Goal: Task Accomplishment & Management: Understand process/instructions

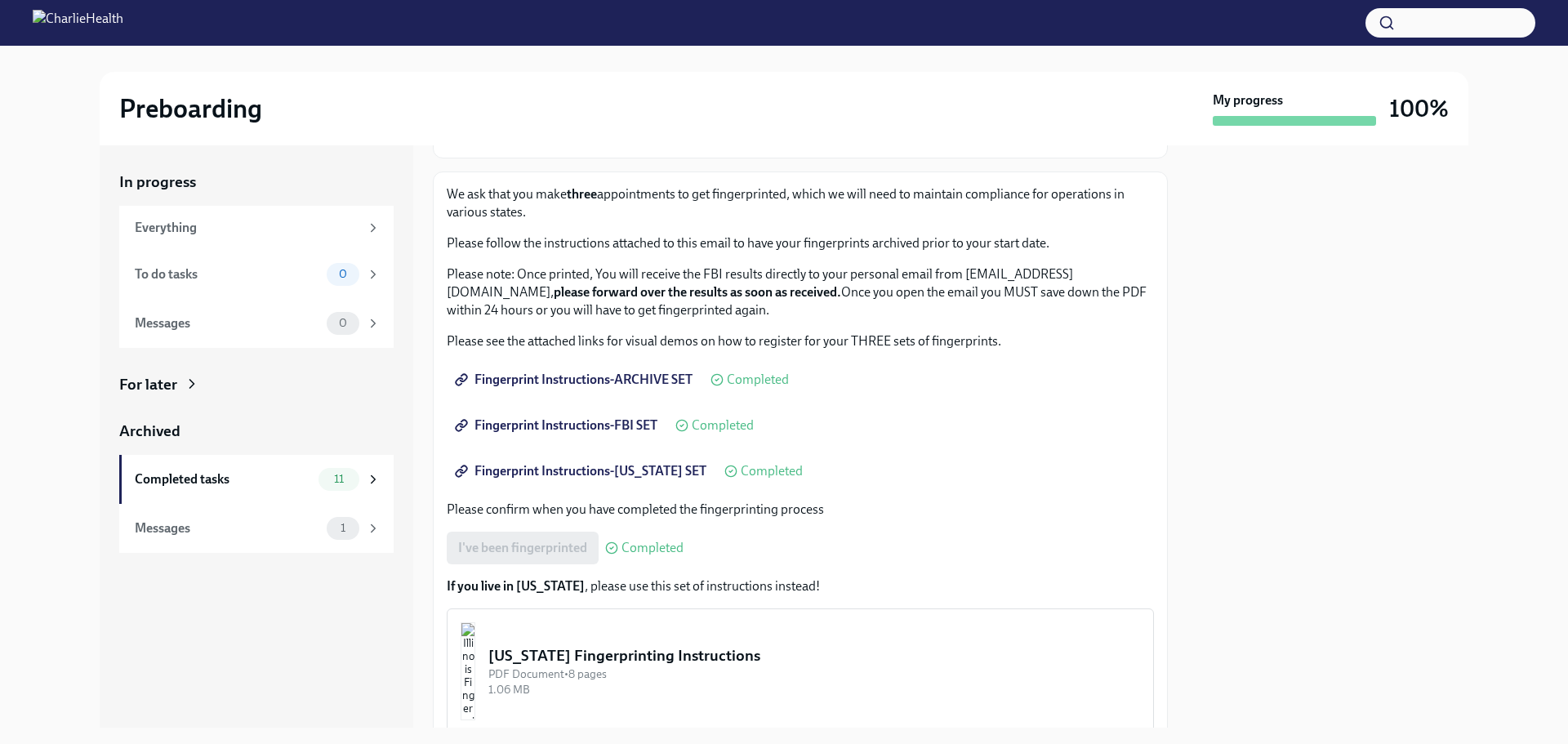
scroll to position [191, 0]
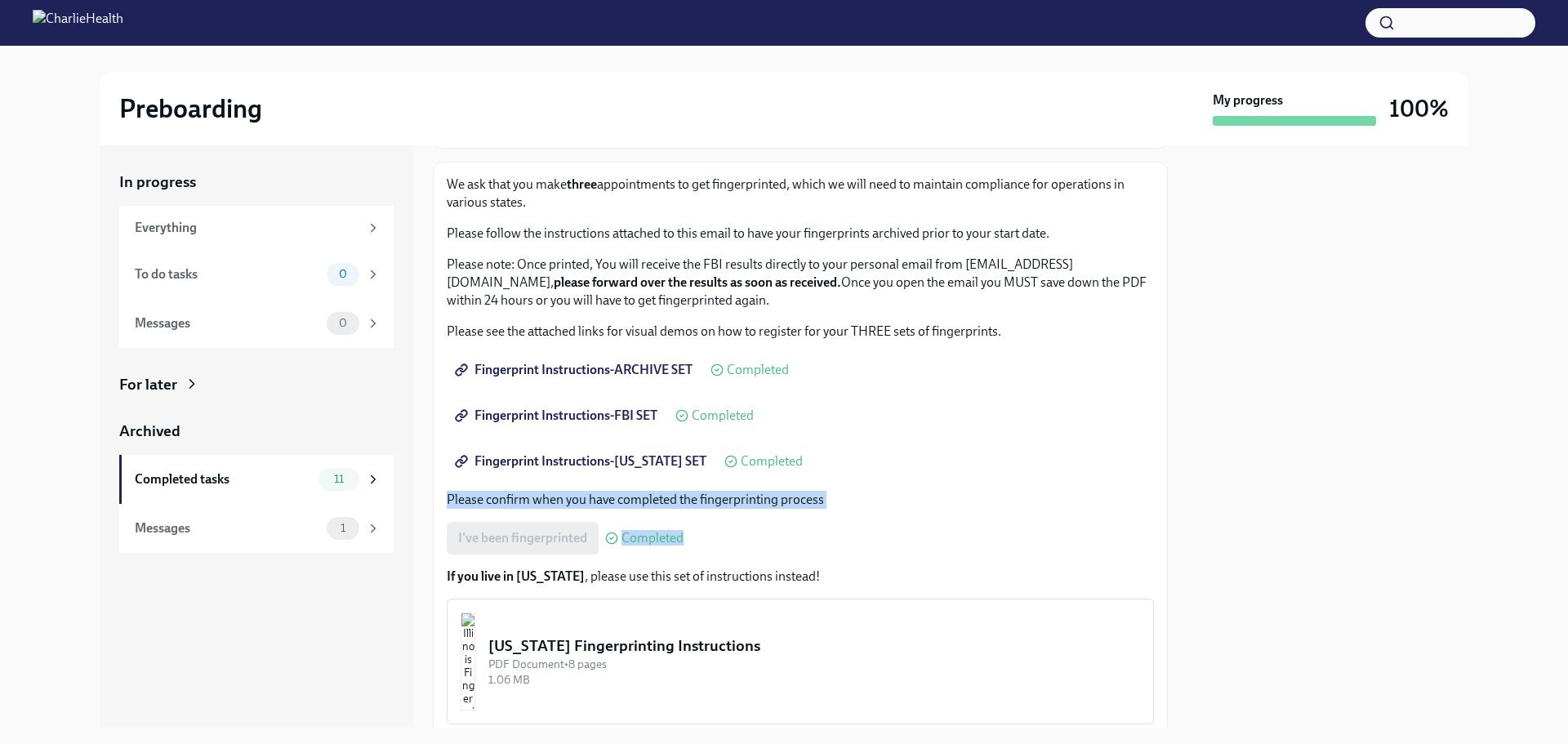
drag, startPoint x: 1154, startPoint y: 460, endPoint x: 1140, endPoint y: 557, distance: 98.0
click at [1140, 557] on div "We ask that you make three appointments to get fingerprinted, which we will nee…" at bounding box center [800, 450] width 735 height 576
click at [199, 484] on div "Completed tasks" at bounding box center [223, 479] width 177 height 18
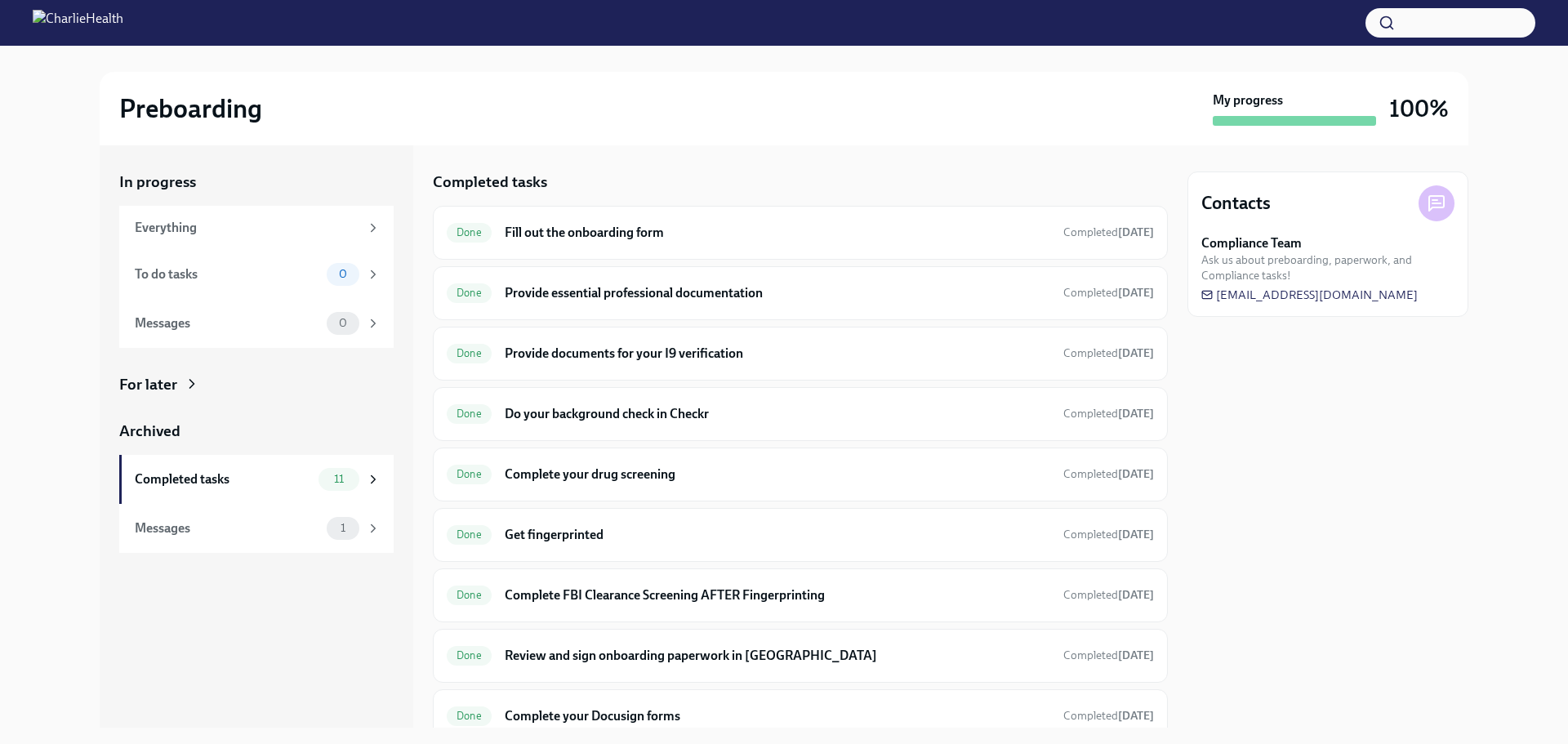
drag, startPoint x: 1167, startPoint y: 275, endPoint x: 1164, endPoint y: 349, distance: 74.1
click at [1164, 349] on div "In progress Everything To do tasks 0 Messages 0 For later Archived Completed ta…" at bounding box center [784, 436] width 1369 height 582
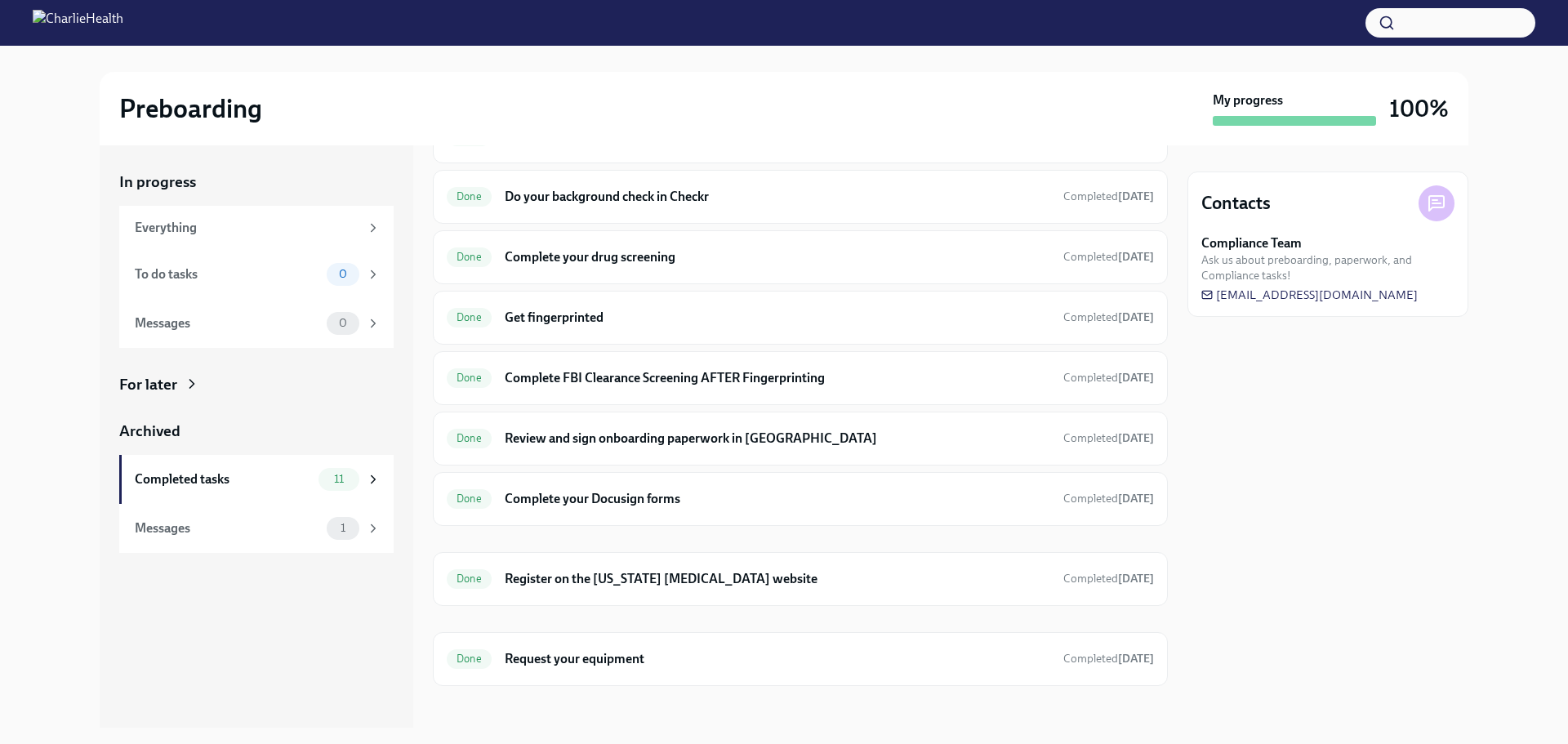
scroll to position [228, 0]
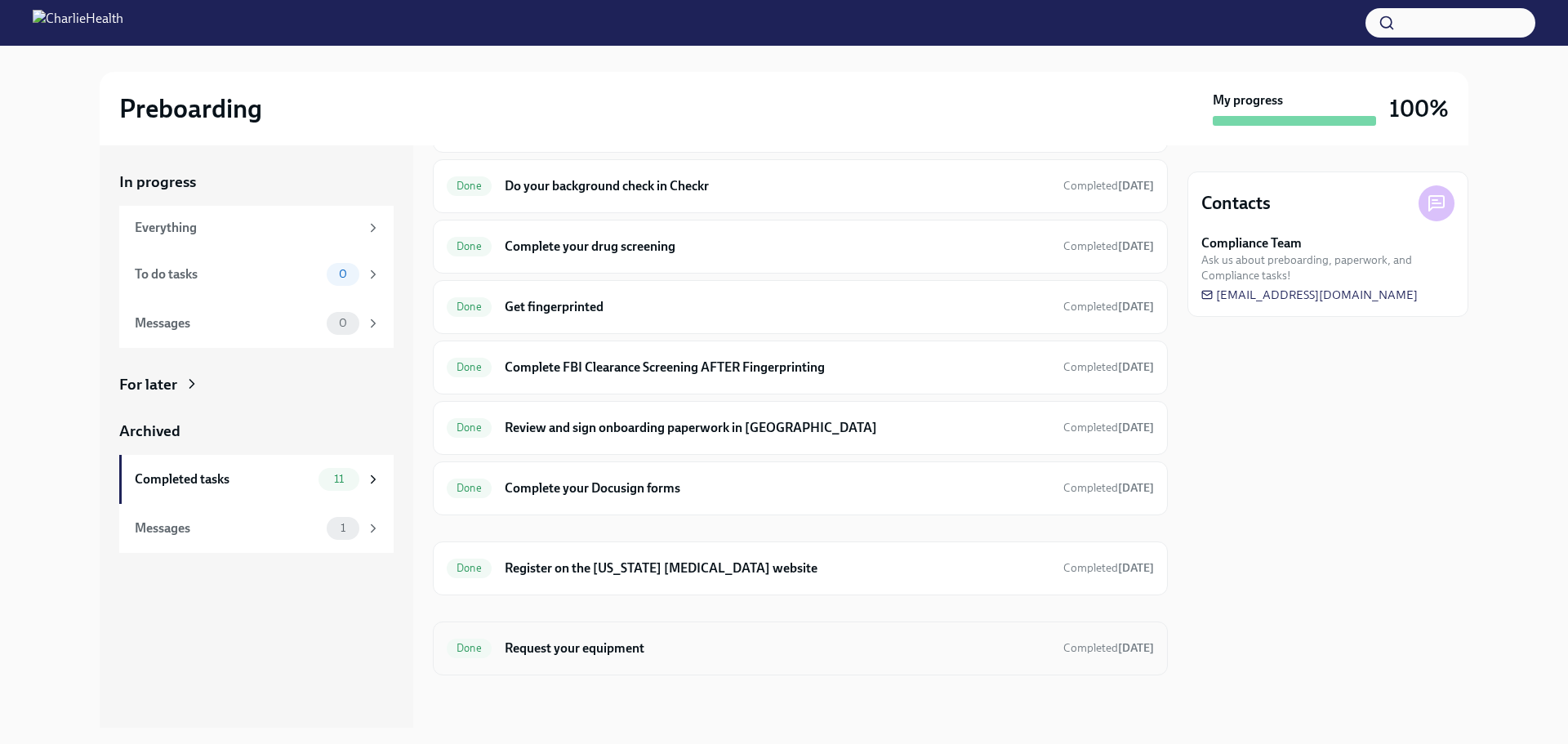
click at [948, 653] on h6 "Request your equipment" at bounding box center [777, 648] width 545 height 18
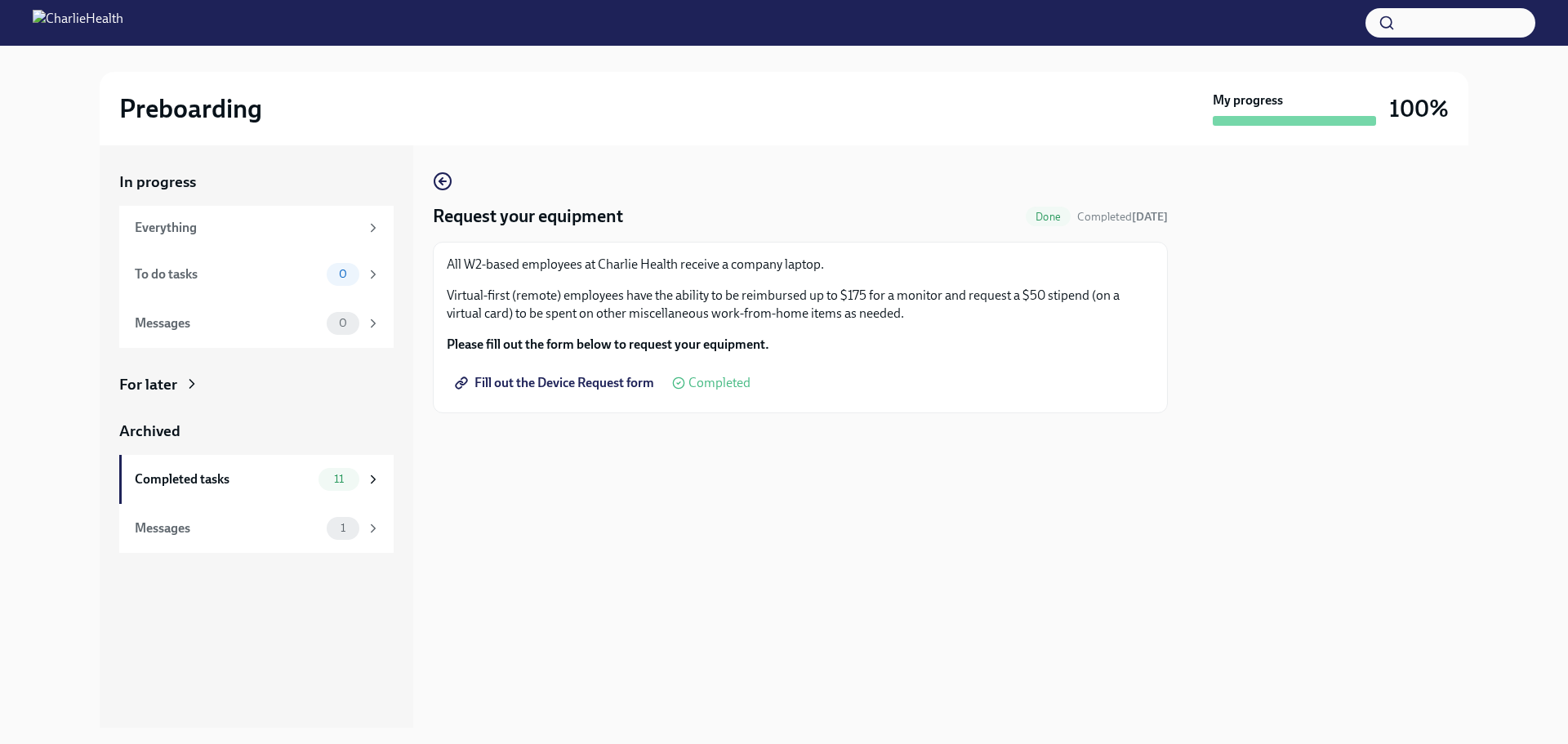
click at [458, 382] on icon at bounding box center [461, 383] width 13 height 13
